Goal: Information Seeking & Learning: Learn about a topic

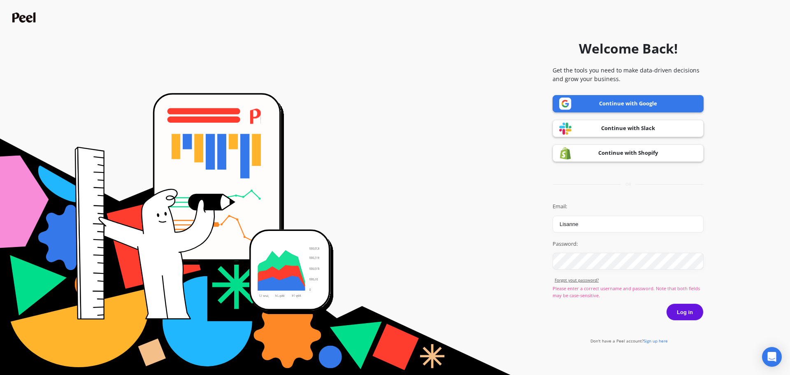
click at [613, 102] on link "Continue with Google" at bounding box center [628, 103] width 151 height 17
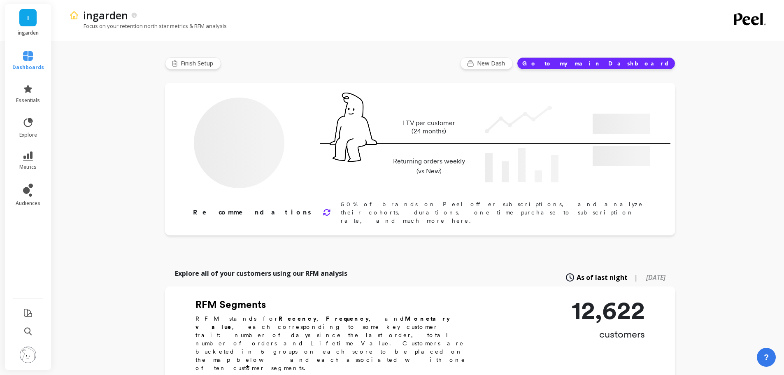
type input "Champions"
type input "1420"
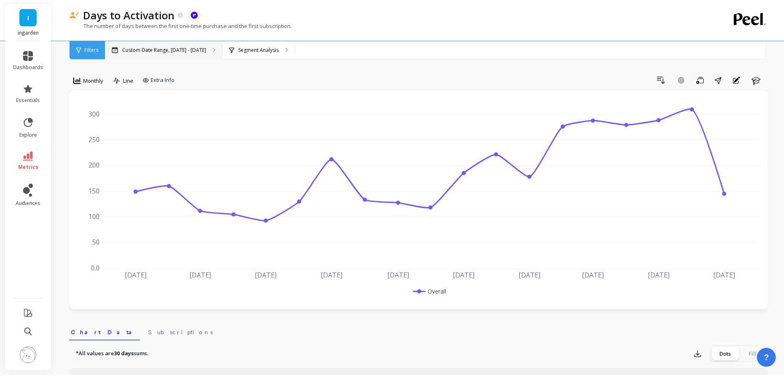
click at [205, 52] on p "Custom Date Range, Jan 1, 2024 - Jul 8, 2025" at bounding box center [164, 50] width 84 height 7
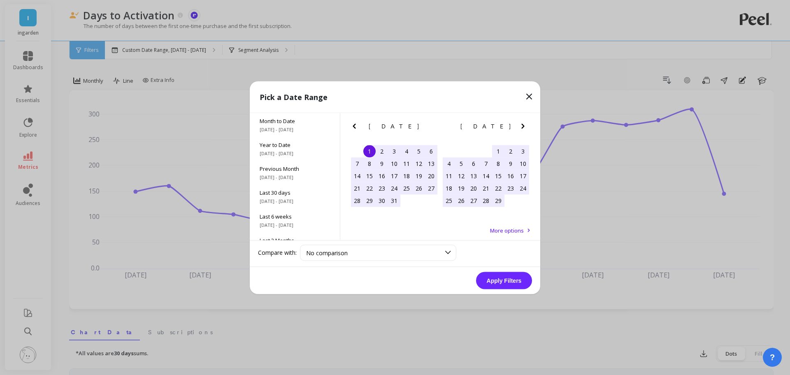
click at [527, 127] on icon "Next Month" at bounding box center [523, 126] width 10 height 10
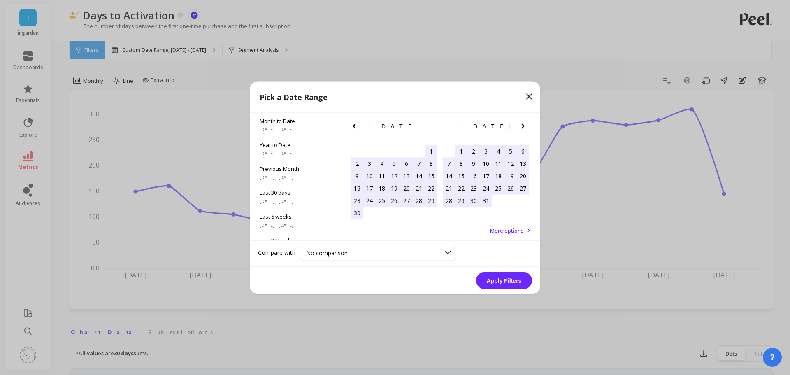
click at [527, 127] on icon "Next Month" at bounding box center [523, 126] width 10 height 10
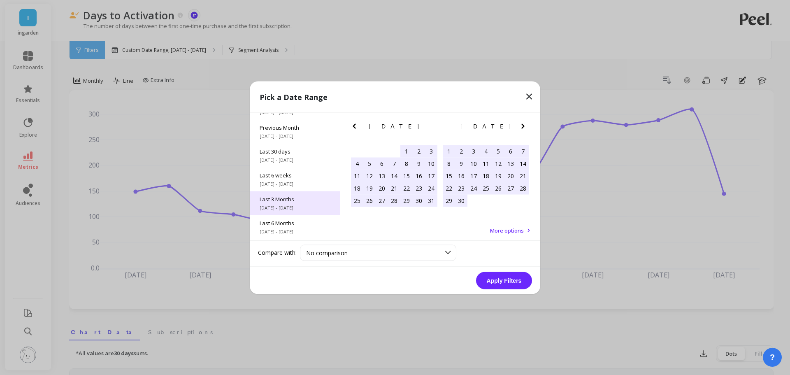
click at [285, 205] on span "6/1/2025 - 8/31/2025" at bounding box center [295, 207] width 70 height 7
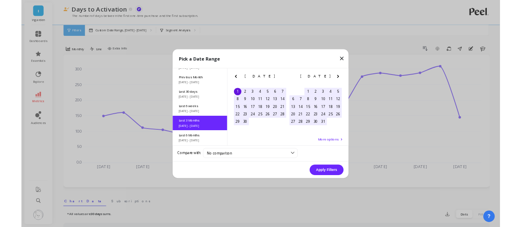
scroll to position [68, 0]
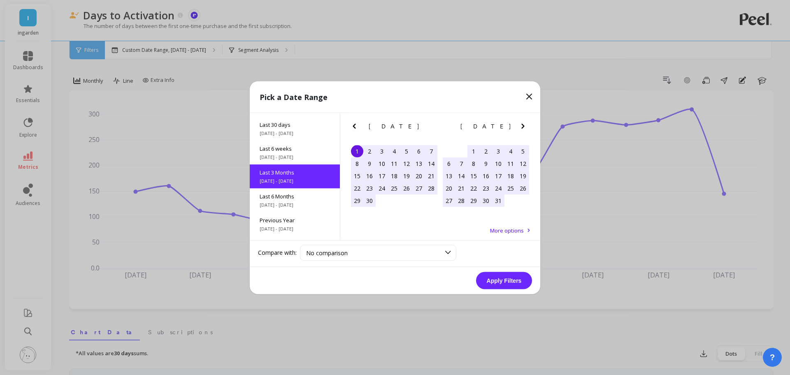
click at [513, 286] on button "Apply Filters" at bounding box center [504, 280] width 56 height 17
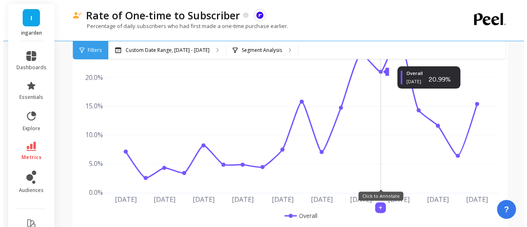
scroll to position [82, 0]
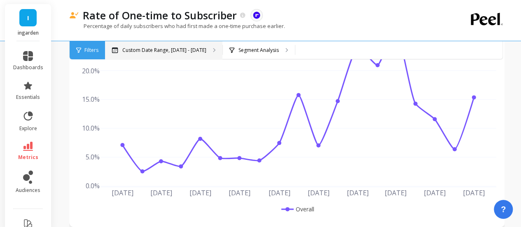
click at [193, 51] on p "Custom Date Range, Jan 1, 2024 - Jul 8, 2025" at bounding box center [164, 50] width 84 height 7
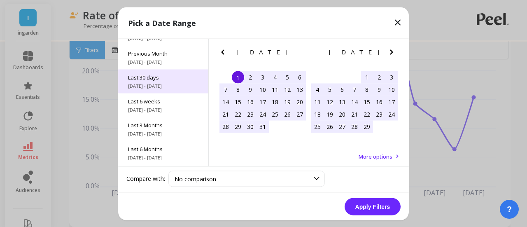
scroll to position [111, 0]
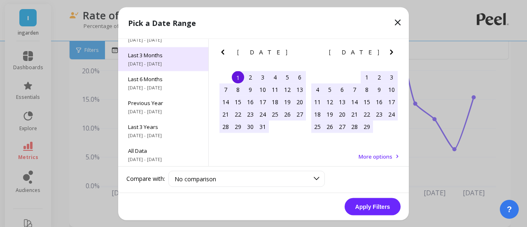
click at [155, 63] on span "6/1/2025 - 8/31/2025" at bounding box center [163, 63] width 70 height 7
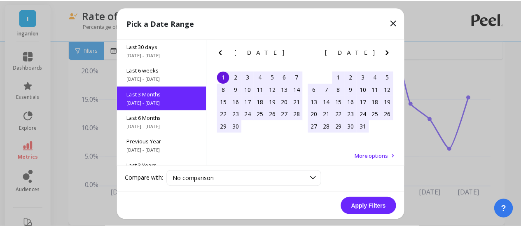
scroll to position [67, 0]
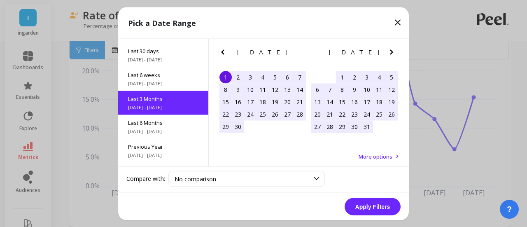
click at [366, 204] on button "Apply Filters" at bounding box center [372, 206] width 56 height 17
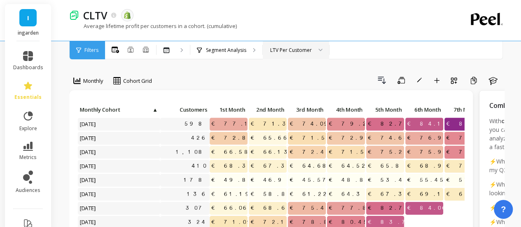
click at [321, 52] on div at bounding box center [317, 50] width 10 height 18
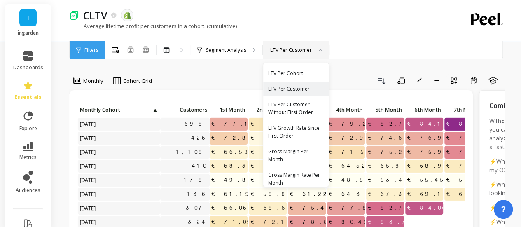
click at [321, 52] on div at bounding box center [317, 50] width 10 height 18
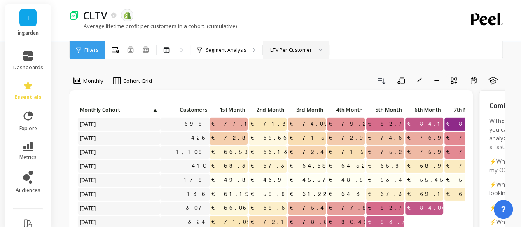
click at [321, 52] on div at bounding box center [317, 50] width 10 height 18
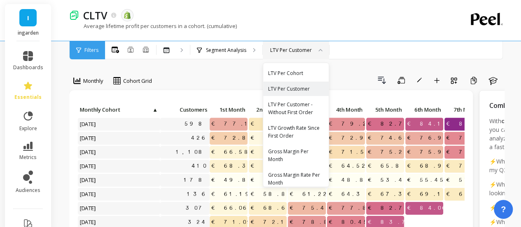
click at [321, 52] on div at bounding box center [317, 50] width 10 height 18
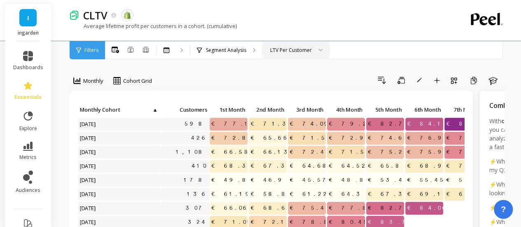
click at [85, 49] on span "Filters" at bounding box center [91, 50] width 14 height 7
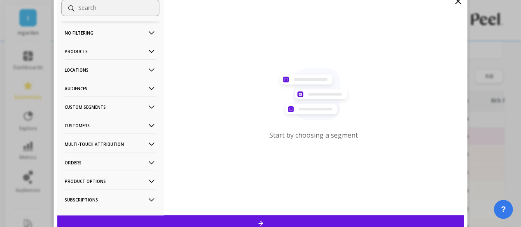
scroll to position [13, 0]
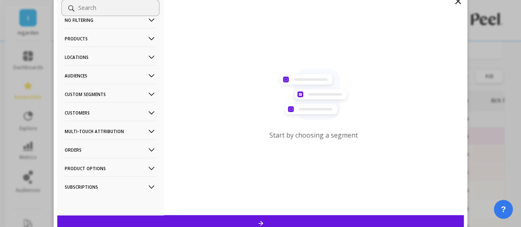
click at [109, 181] on p "Subscriptions" at bounding box center [110, 186] width 91 height 21
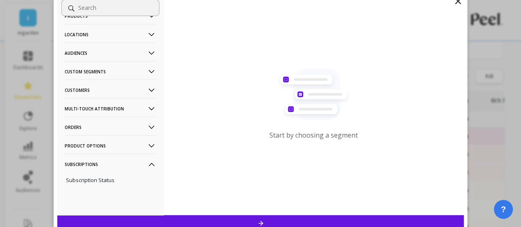
click at [109, 181] on p "Subscription Status" at bounding box center [90, 179] width 49 height 7
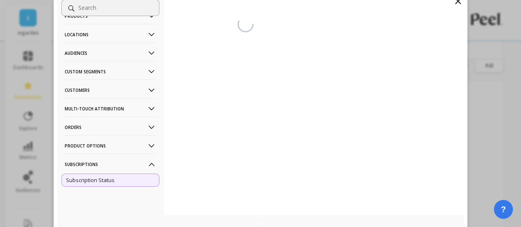
scroll to position [283, 0]
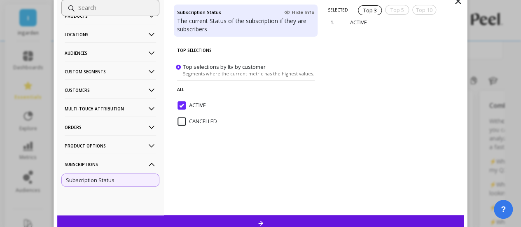
click at [99, 97] on p "Customers" at bounding box center [110, 89] width 91 height 21
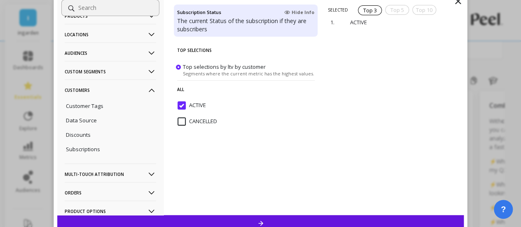
click at [95, 72] on p "Custom Segments" at bounding box center [110, 71] width 91 height 21
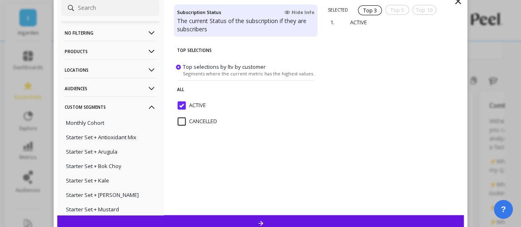
click at [107, 109] on p "Custom Segments" at bounding box center [110, 106] width 91 height 21
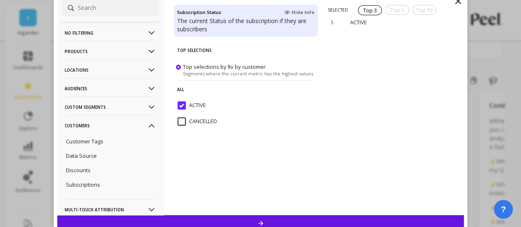
click at [97, 87] on p "Audiences" at bounding box center [110, 88] width 91 height 21
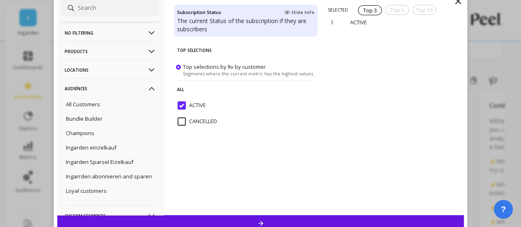
click at [101, 91] on p "Audiences" at bounding box center [110, 88] width 91 height 21
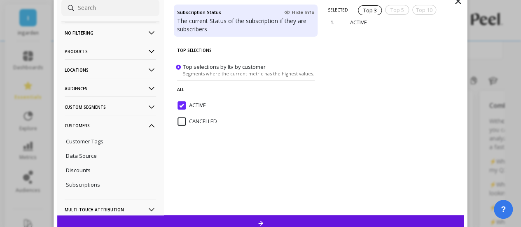
click at [105, 52] on p "Products" at bounding box center [110, 51] width 91 height 21
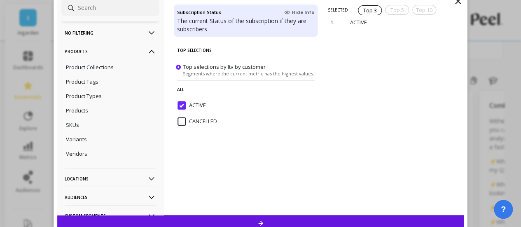
click at [105, 52] on p "Products" at bounding box center [110, 51] width 91 height 21
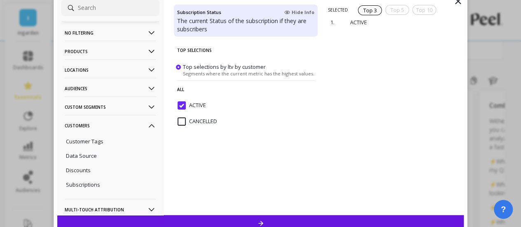
click at [101, 37] on p "No filtering" at bounding box center [110, 32] width 91 height 21
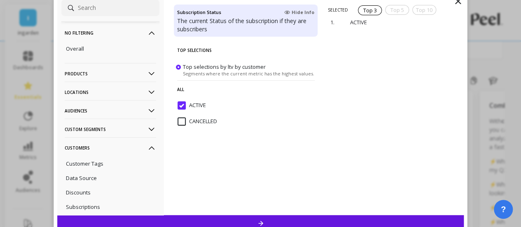
click at [101, 37] on p "No filtering" at bounding box center [110, 32] width 91 height 21
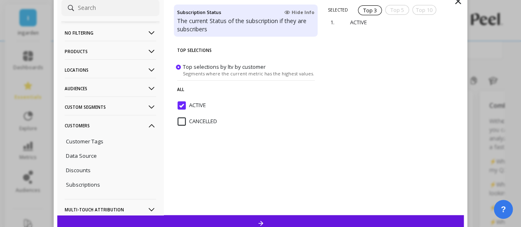
click at [101, 37] on p "No filtering" at bounding box center [110, 32] width 91 height 21
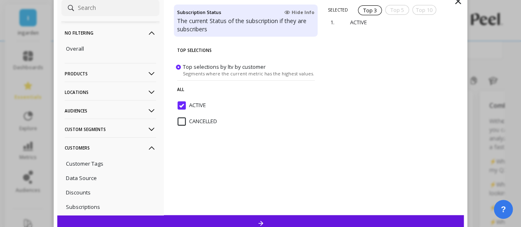
click at [99, 77] on p "Products" at bounding box center [110, 73] width 91 height 21
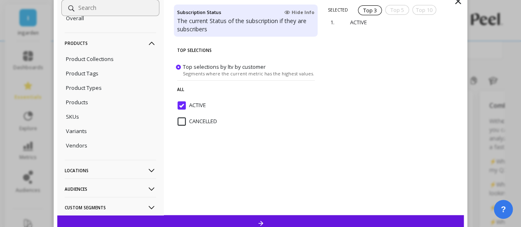
scroll to position [41, 0]
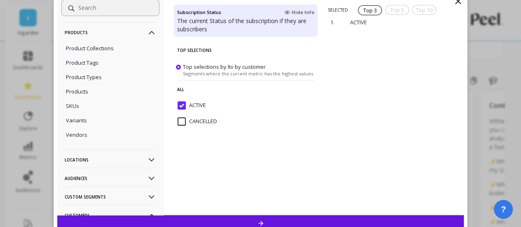
click at [79, 163] on p "Locations" at bounding box center [110, 159] width 91 height 21
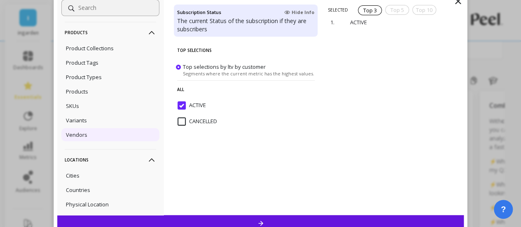
scroll to position [206, 0]
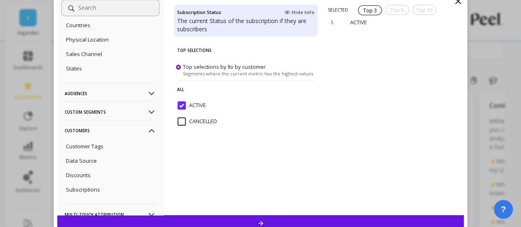
click at [105, 104] on p "Audiences" at bounding box center [110, 93] width 91 height 21
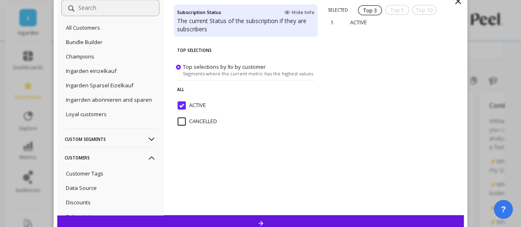
scroll to position [288, 0]
click at [86, 146] on p "Custom Segments" at bounding box center [110, 138] width 91 height 21
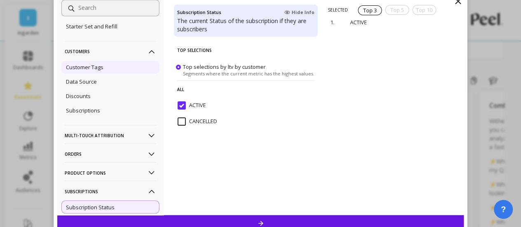
scroll to position [658, 0]
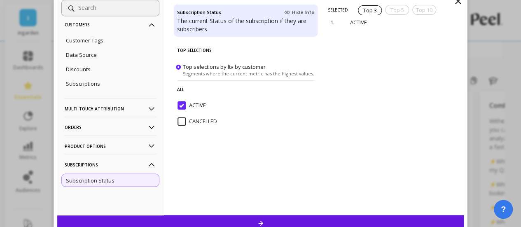
click at [98, 107] on p "Multi-Touch Attribution" at bounding box center [110, 108] width 91 height 21
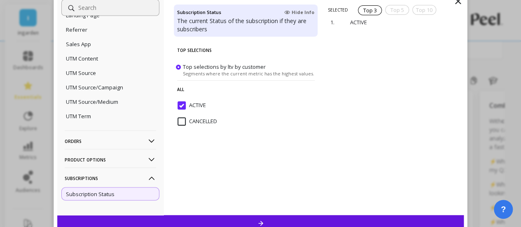
scroll to position [816, 0]
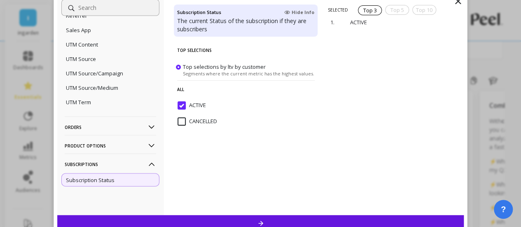
click at [92, 128] on p "Orders" at bounding box center [110, 126] width 91 height 21
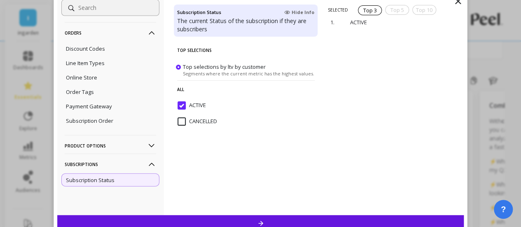
scroll to position [899, 0]
click at [88, 156] on p "Product Options" at bounding box center [110, 145] width 91 height 21
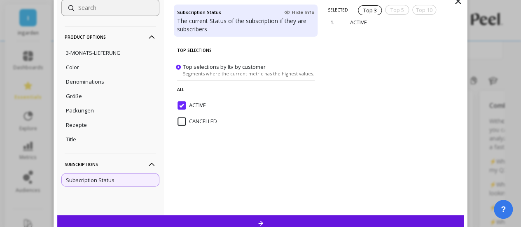
scroll to position [1023, 0]
click at [113, 161] on p "Subscriptions" at bounding box center [110, 164] width 91 height 21
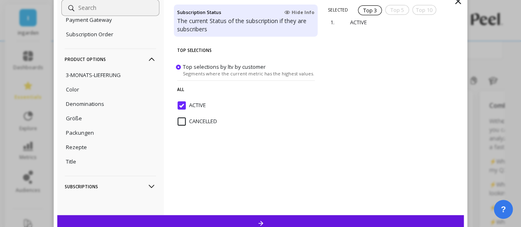
click at [458, 2] on icon at bounding box center [458, 1] width 10 height 10
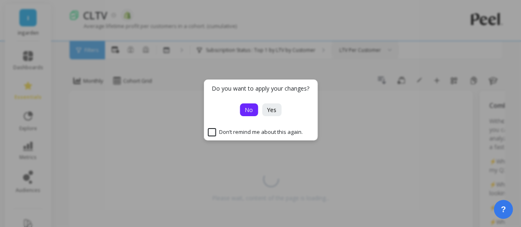
click at [253, 112] on button "No" at bounding box center [249, 109] width 18 height 13
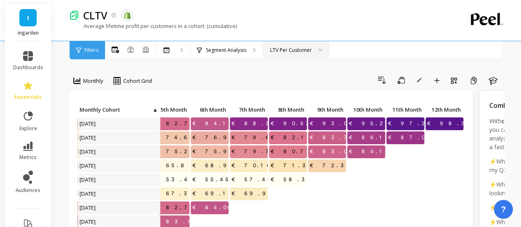
scroll to position [0, 221]
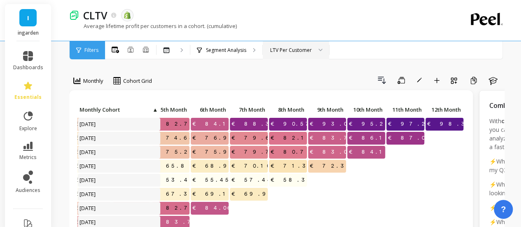
click at [84, 50] on span "Filters" at bounding box center [91, 50] width 14 height 7
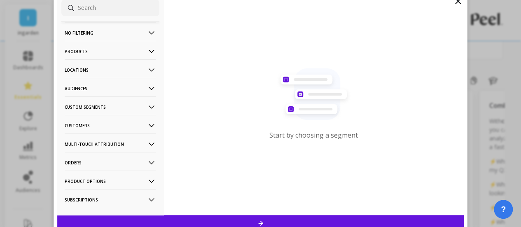
click at [86, 126] on p "Customers" at bounding box center [110, 125] width 91 height 21
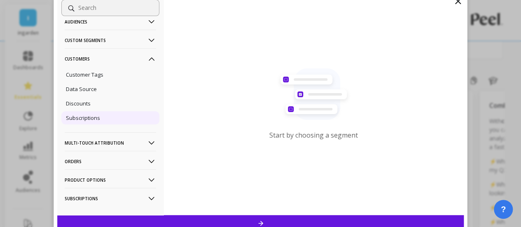
scroll to position [79, 0]
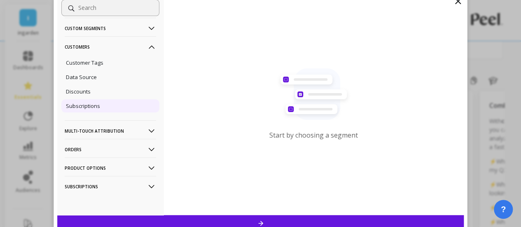
click at [94, 107] on p "Subscriptions" at bounding box center [83, 105] width 34 height 7
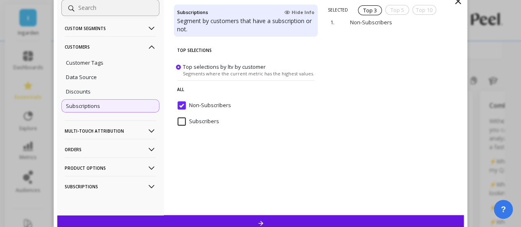
click at [203, 120] on input "Subscribers" at bounding box center [198, 121] width 42 height 8
click at [213, 106] on input "Non-Subscribers" at bounding box center [203, 105] width 53 height 8
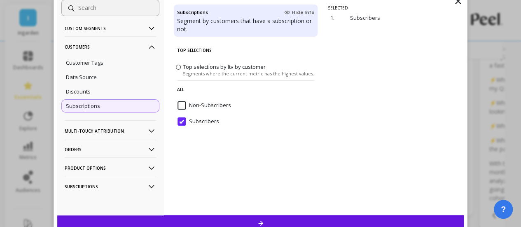
scroll to position [82, 0]
click at [269, 221] on div at bounding box center [260, 223] width 407 height 16
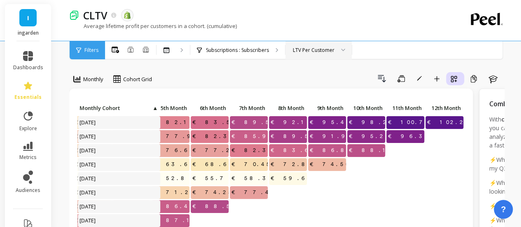
scroll to position [0, 0]
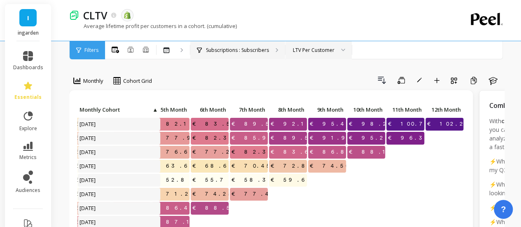
click at [259, 56] on div "Subscriptions : Subscribers" at bounding box center [237, 50] width 95 height 18
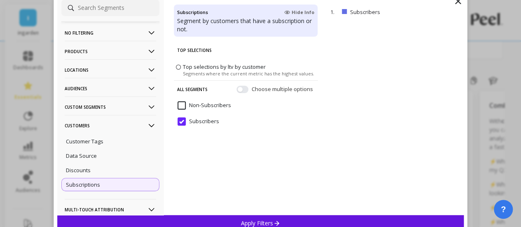
click at [194, 122] on input "Subscribers" at bounding box center [198, 121] width 42 height 8
click at [201, 103] on input "Non-Subscribers" at bounding box center [203, 105] width 53 height 8
click at [254, 220] on p "Apply Filters" at bounding box center [260, 223] width 39 height 8
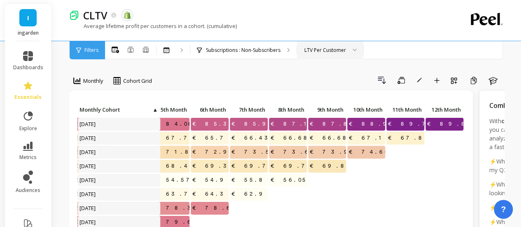
click at [89, 51] on span "Filters" at bounding box center [91, 50] width 14 height 7
click at [172, 53] on div at bounding box center [168, 50] width 11 height 6
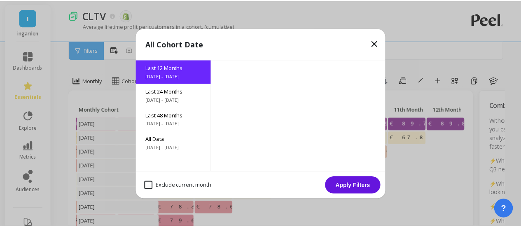
scroll to position [0, 214]
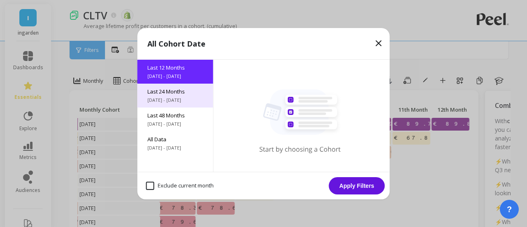
click at [179, 89] on span "Last 24 Months" at bounding box center [175, 91] width 56 height 7
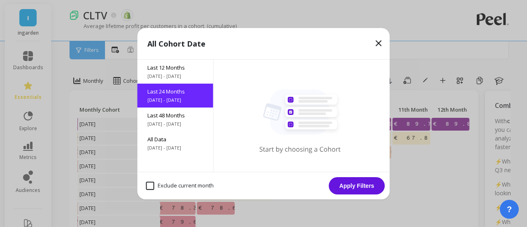
click at [376, 191] on button "Apply Filters" at bounding box center [357, 185] width 56 height 17
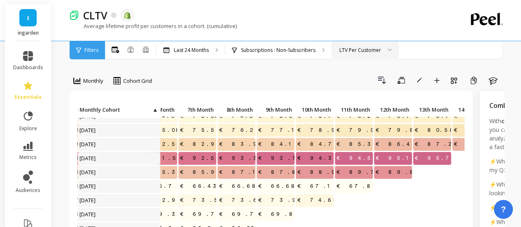
scroll to position [123, 266]
